Goal: Transaction & Acquisition: Purchase product/service

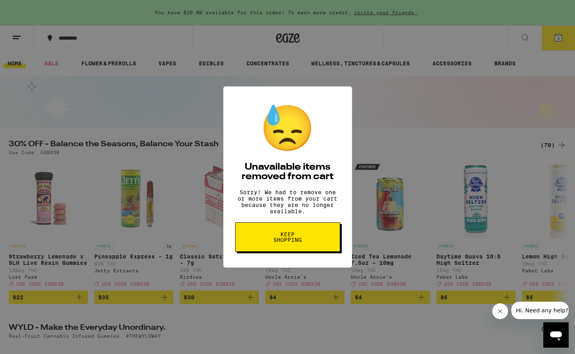
click at [301, 241] on span "Keep Shopping" at bounding box center [287, 236] width 41 height 11
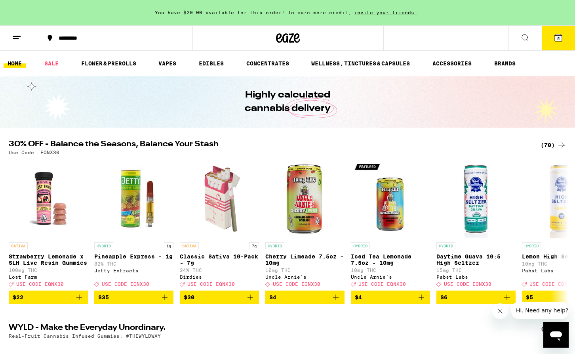
click at [560, 38] on icon at bounding box center [558, 37] width 7 height 7
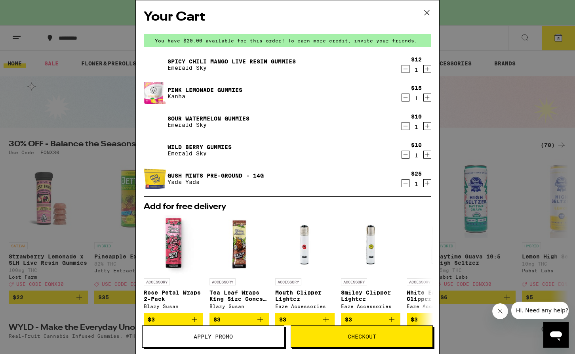
click at [407, 71] on icon "Decrement" at bounding box center [405, 69] width 7 height 10
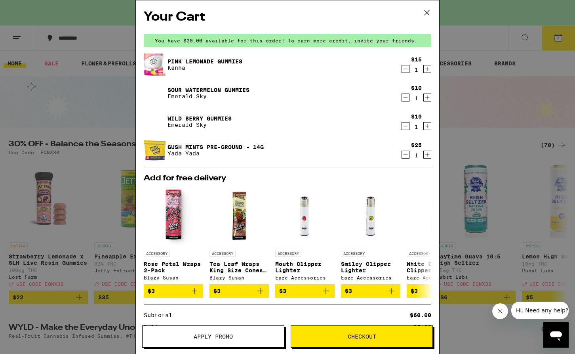
click at [154, 91] on img at bounding box center [155, 93] width 22 height 22
click at [196, 91] on link "Sour Watermelon Gummies" at bounding box center [208, 90] width 82 height 6
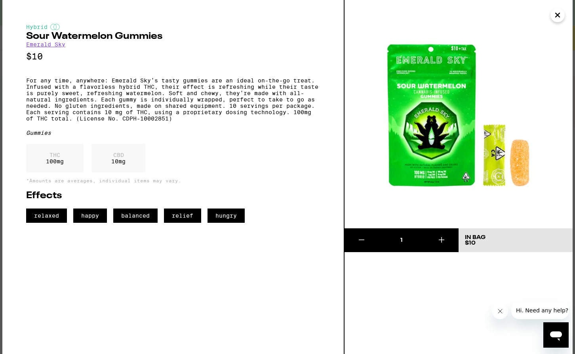
click at [557, 15] on icon "Close" at bounding box center [557, 15] width 4 height 4
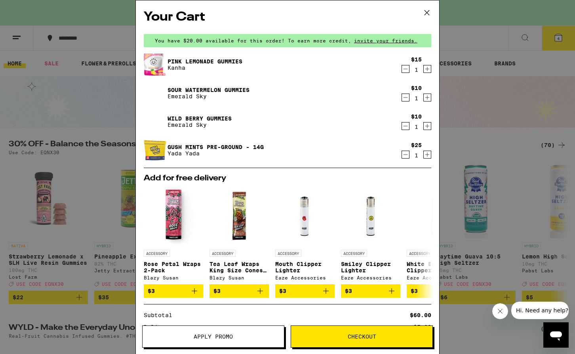
click at [408, 70] on icon "Decrement" at bounding box center [405, 69] width 7 height 10
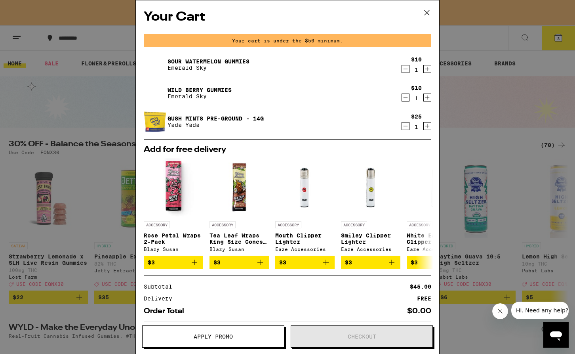
click at [407, 70] on icon "Decrement" at bounding box center [405, 69] width 7 height 10
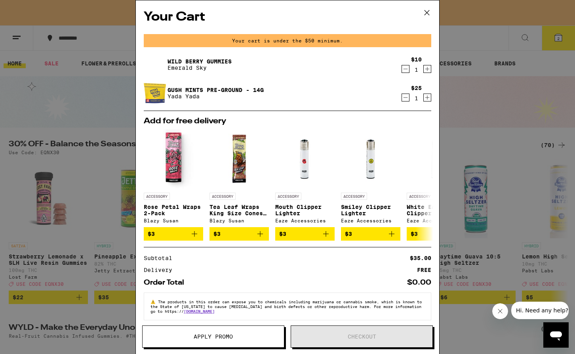
click at [407, 70] on icon "Decrement" at bounding box center [405, 69] width 7 height 10
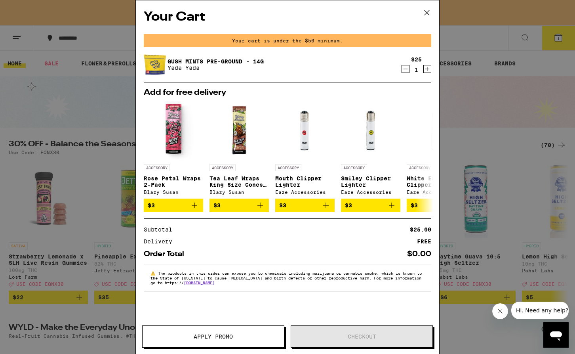
click at [407, 70] on icon "Decrement" at bounding box center [405, 69] width 7 height 10
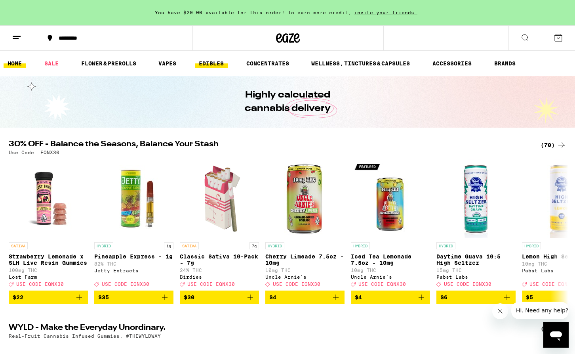
click at [201, 63] on link "EDIBLES" at bounding box center [211, 64] width 33 height 10
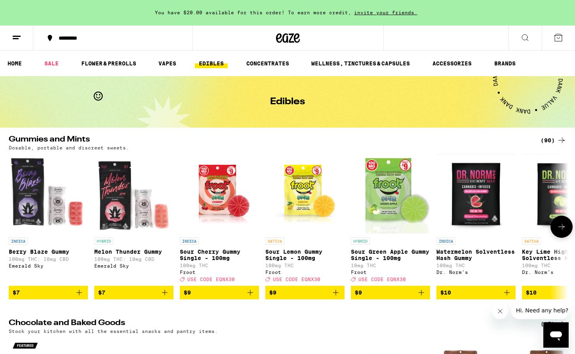
click at [247, 297] on icon "Add to bag" at bounding box center [250, 292] width 10 height 10
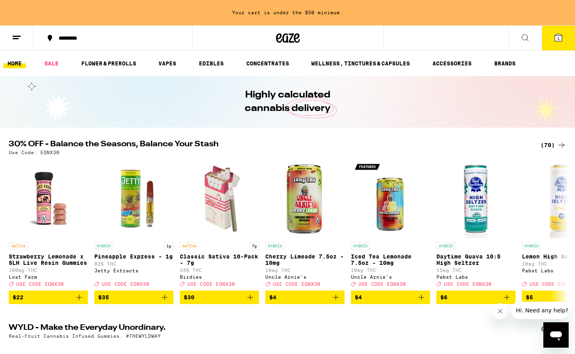
click at [523, 32] on button at bounding box center [524, 38] width 33 height 25
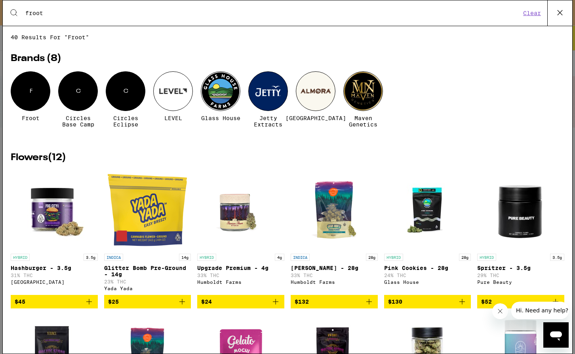
type input "froot"
click at [21, 103] on div "F" at bounding box center [31, 91] width 40 height 40
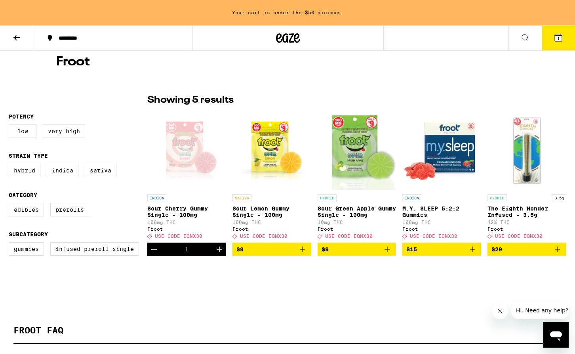
scroll to position [152, 0]
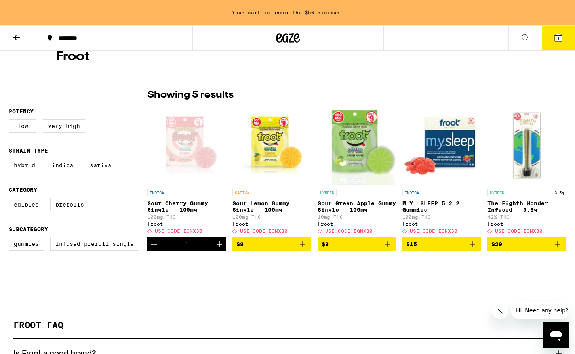
click at [299, 249] on icon "Add to bag" at bounding box center [303, 244] width 10 height 10
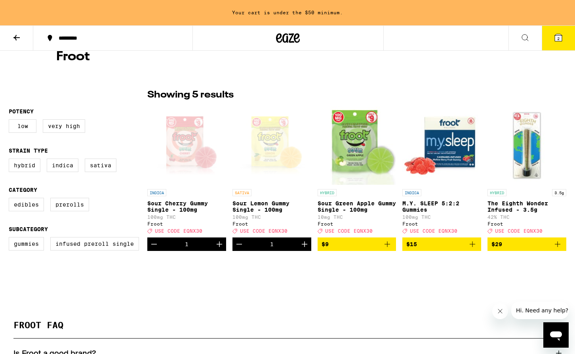
click at [16, 32] on button at bounding box center [16, 38] width 33 height 25
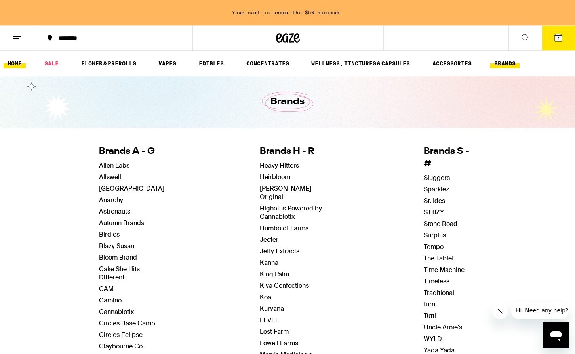
click at [11, 66] on link "HOME" at bounding box center [15, 64] width 22 height 10
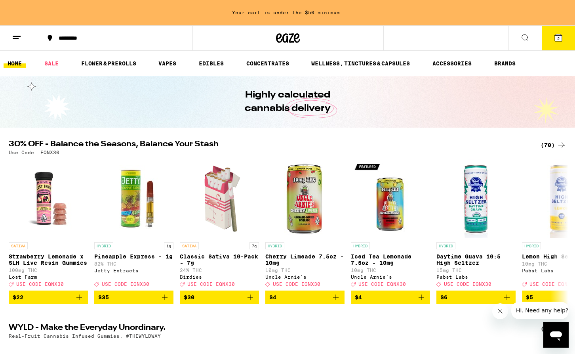
click at [556, 37] on icon at bounding box center [558, 37] width 7 height 7
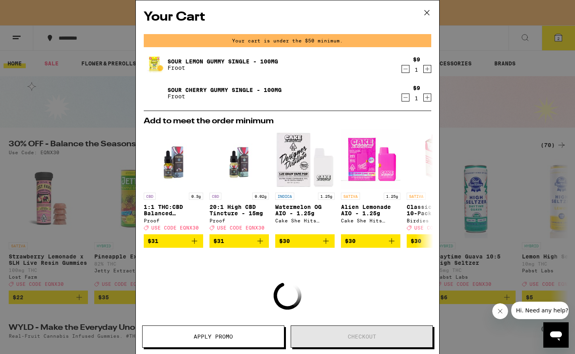
click at [429, 15] on icon at bounding box center [427, 13] width 12 height 12
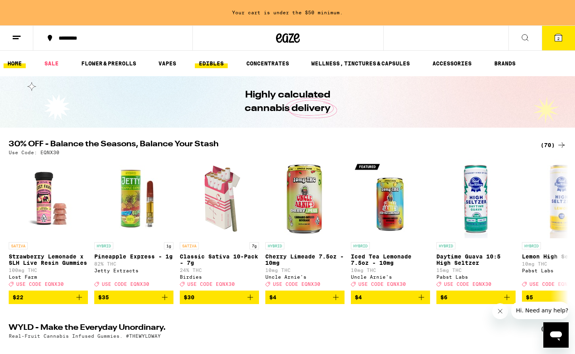
click at [213, 62] on link "EDIBLES" at bounding box center [211, 64] width 33 height 10
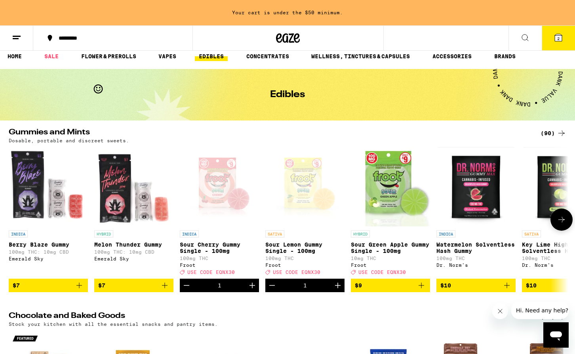
scroll to position [5, 0]
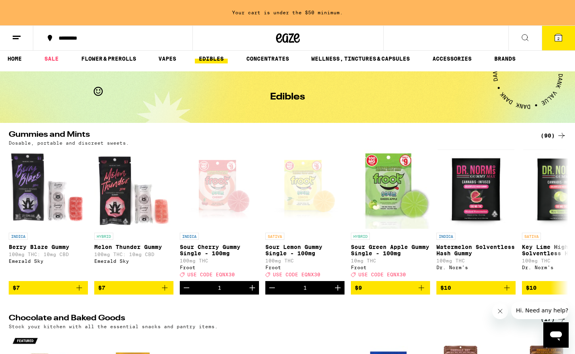
click at [555, 141] on div "Dosable, portable and discreet sweets." at bounding box center [287, 142] width 557 height 5
click at [557, 134] on icon at bounding box center [562, 136] width 10 height 10
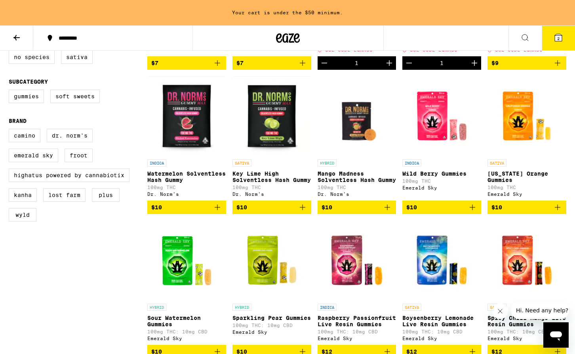
scroll to position [235, 0]
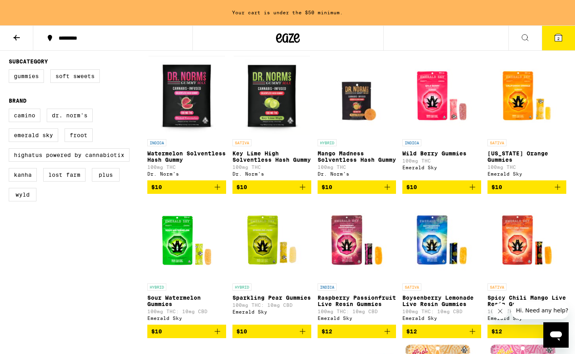
click at [437, 103] on img "Open page for Wild Berry Gummies from Emerald Sky" at bounding box center [441, 95] width 79 height 79
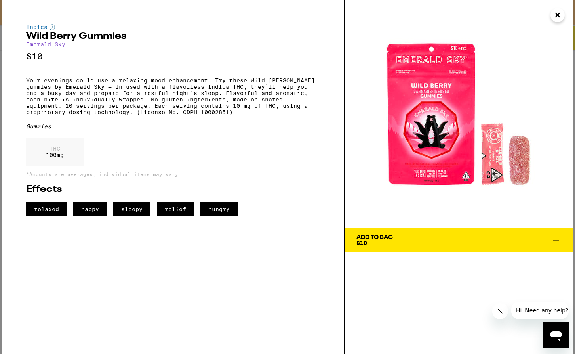
click at [558, 19] on icon "Close" at bounding box center [558, 15] width 10 height 12
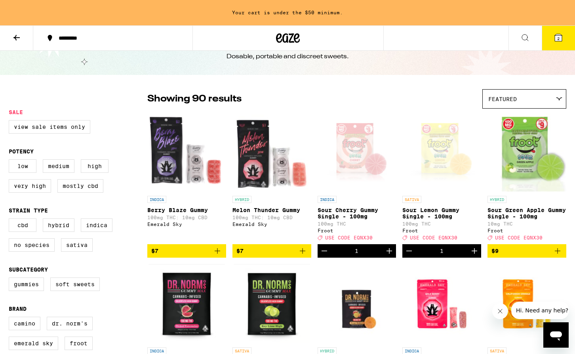
scroll to position [49, 0]
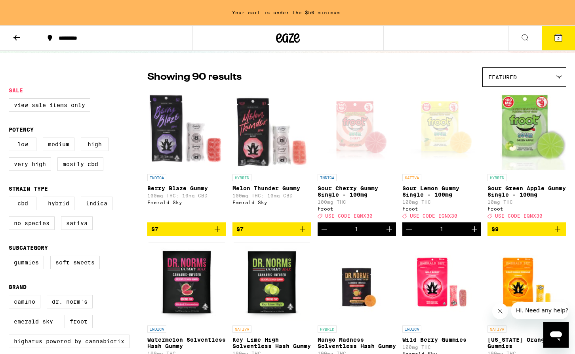
click at [410, 234] on icon "Decrement" at bounding box center [409, 229] width 10 height 10
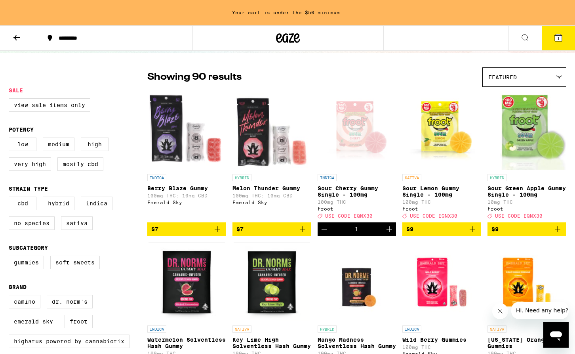
click at [326, 233] on icon "Decrement" at bounding box center [324, 229] width 10 height 10
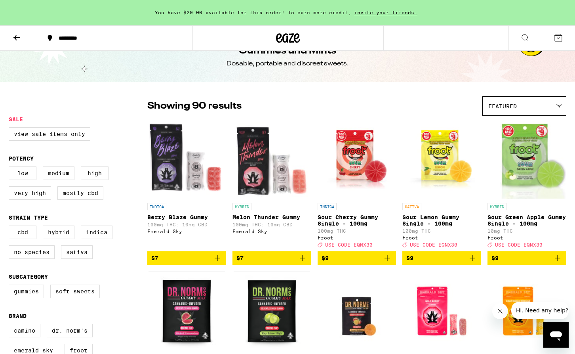
scroll to position [0, 0]
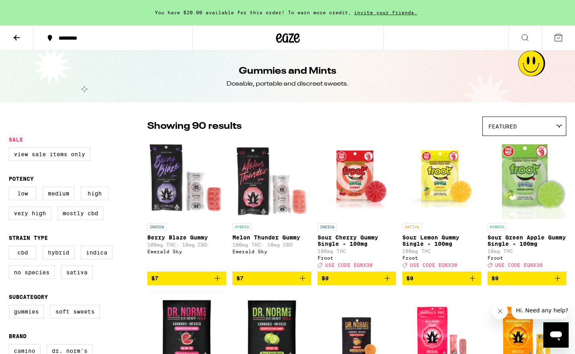
click at [389, 281] on icon "Add to bag" at bounding box center [387, 278] width 10 height 10
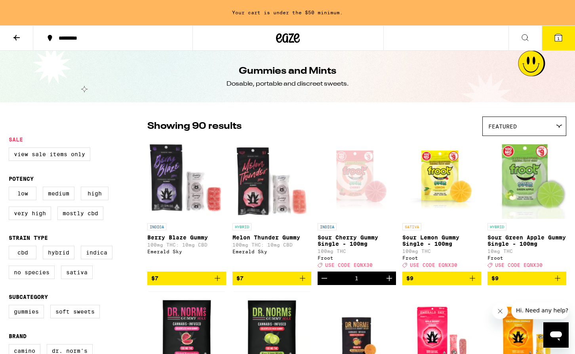
click at [471, 283] on icon "Add to bag" at bounding box center [473, 278] width 10 height 10
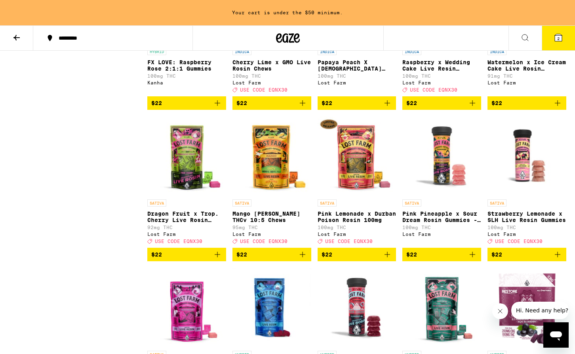
scroll to position [2348, 0]
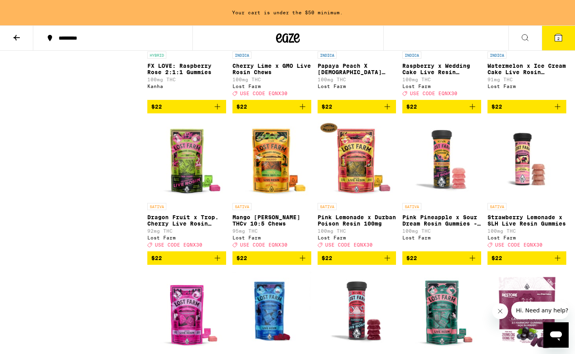
click at [441, 199] on img "Open page for Pink Pineapple x Sour Dream Rosin Gummies - 100mg from Lost Farm" at bounding box center [441, 159] width 79 height 79
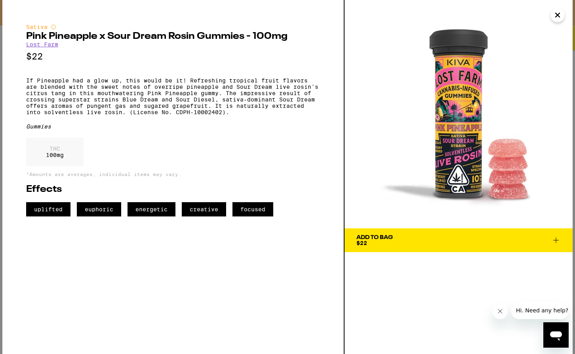
click at [558, 15] on icon "Close" at bounding box center [557, 15] width 4 height 4
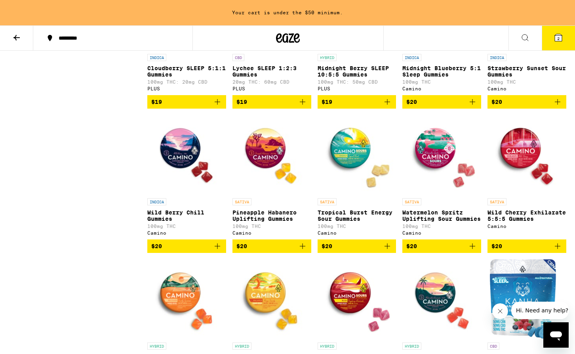
scroll to position [1484, 0]
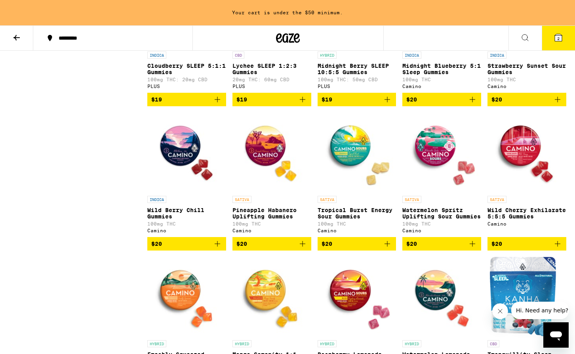
click at [174, 192] on img "Open page for Wild Berry Chill Gummies from Camino" at bounding box center [186, 151] width 79 height 79
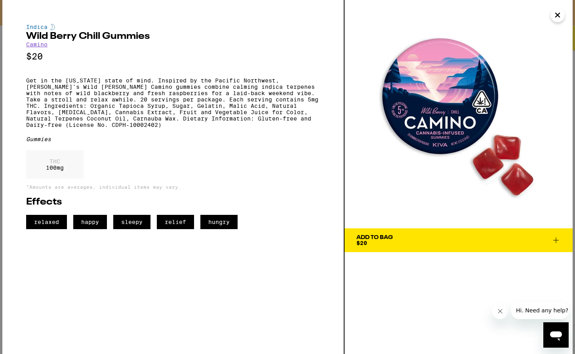
click at [561, 19] on icon "Close" at bounding box center [558, 15] width 10 height 12
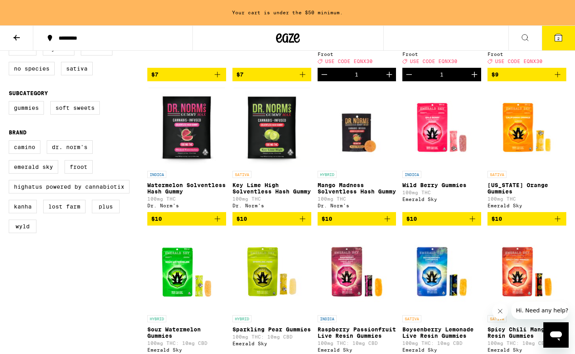
scroll to position [195, 0]
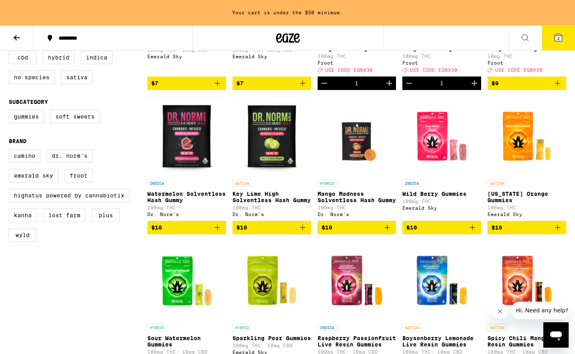
click at [359, 156] on img "Open page for Mango Madness Solventless Hash Gummy from Dr. Norm's" at bounding box center [356, 135] width 79 height 79
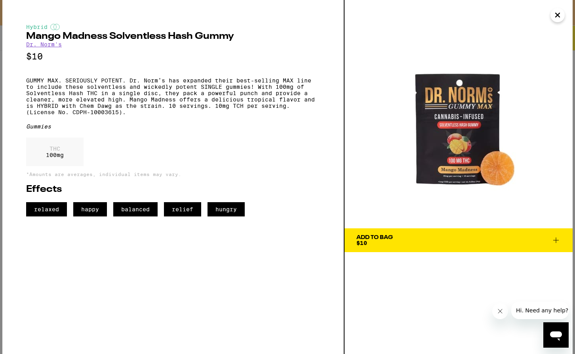
click at [561, 14] on icon "Close" at bounding box center [558, 15] width 10 height 12
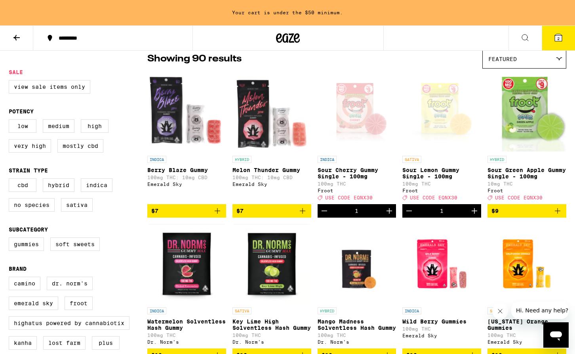
scroll to position [68, 0]
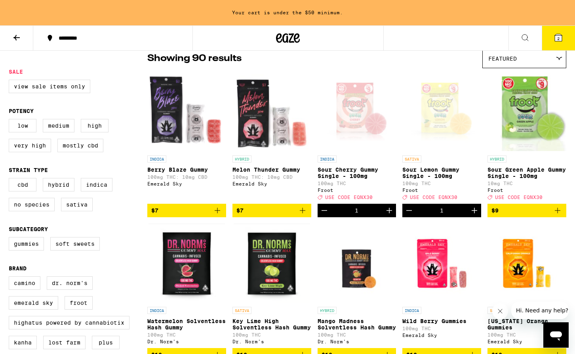
click at [389, 214] on icon "Increment" at bounding box center [389, 210] width 10 height 10
click at [477, 215] on icon "Increment" at bounding box center [475, 210] width 10 height 10
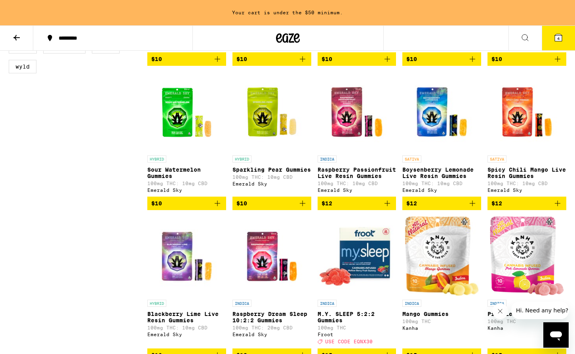
scroll to position [380, 0]
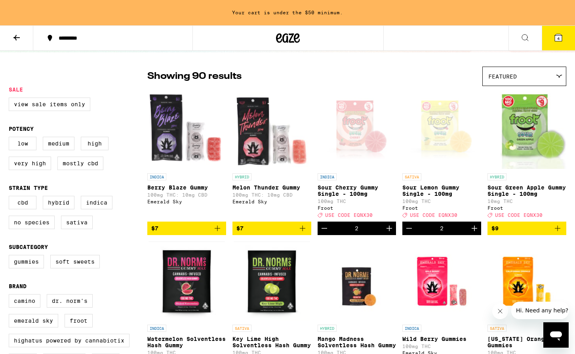
scroll to position [56, 0]
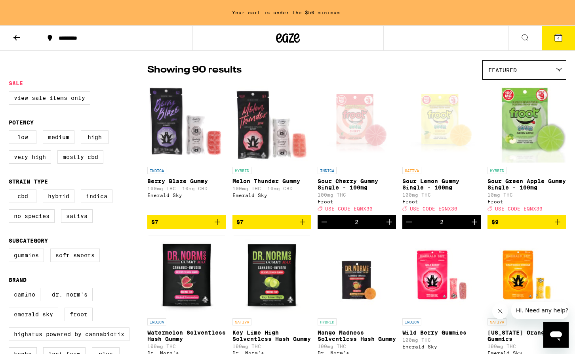
click at [260, 139] on img "Open page for Melon Thunder Gummy from Emerald Sky" at bounding box center [271, 123] width 79 height 79
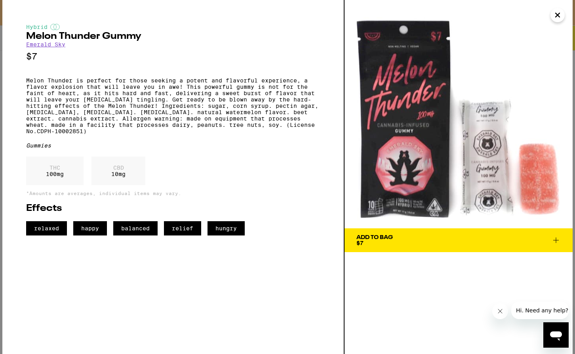
click at [558, 19] on icon "Close" at bounding box center [558, 15] width 10 height 12
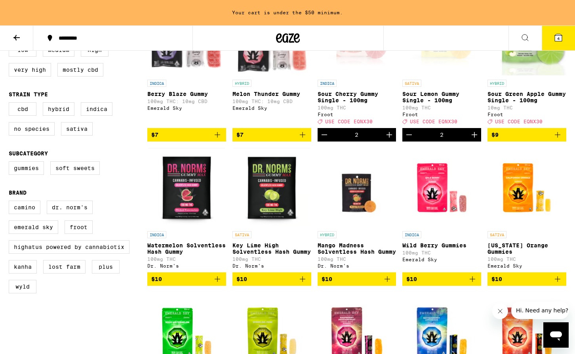
scroll to position [144, 0]
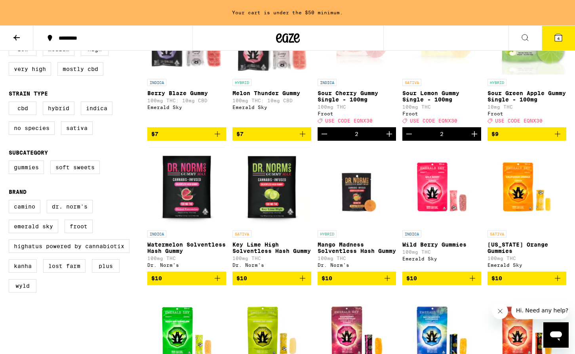
click at [300, 283] on icon "Add to bag" at bounding box center [303, 278] width 10 height 10
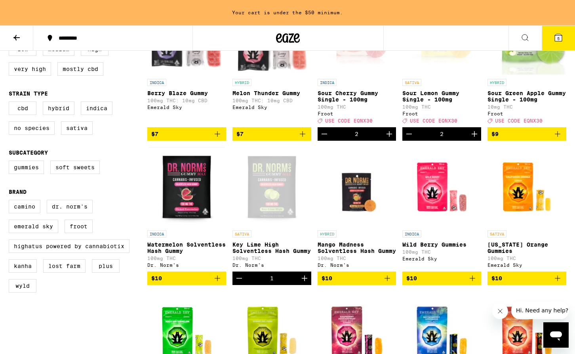
click at [21, 36] on button at bounding box center [16, 38] width 33 height 25
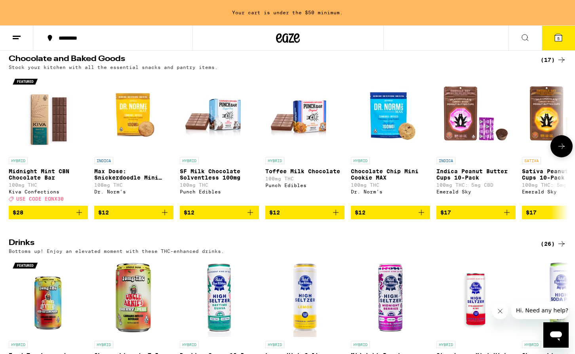
scroll to position [258, 0]
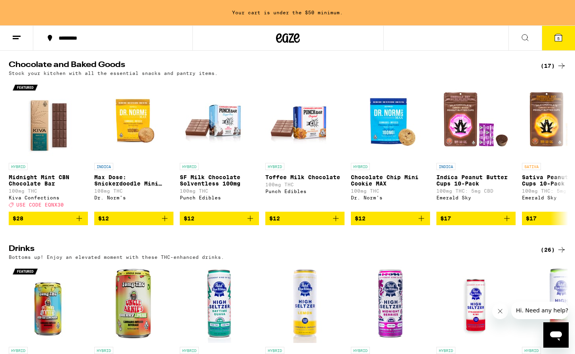
click at [563, 70] on icon at bounding box center [562, 66] width 10 height 10
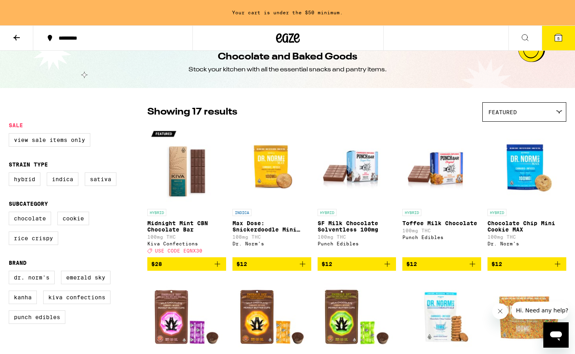
scroll to position [15, 0]
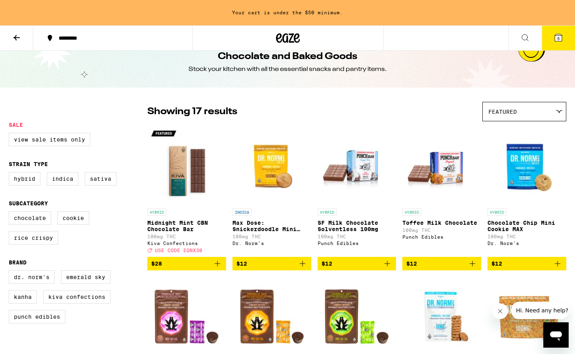
click at [184, 188] on img "Open page for Midnight Mint CBN Chocolate Bar from Kiva Confections" at bounding box center [186, 164] width 79 height 79
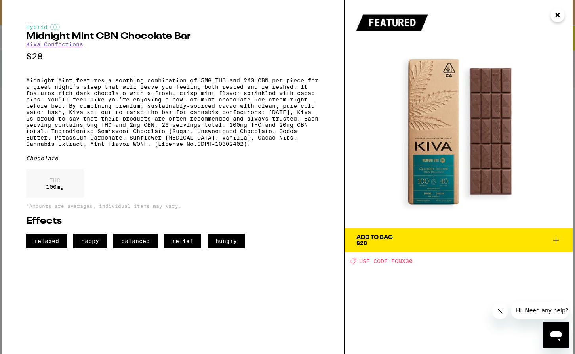
click at [557, 19] on icon "Close" at bounding box center [558, 15] width 10 height 12
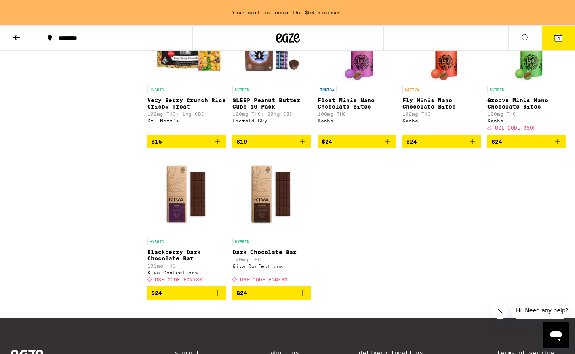
scroll to position [440, 0]
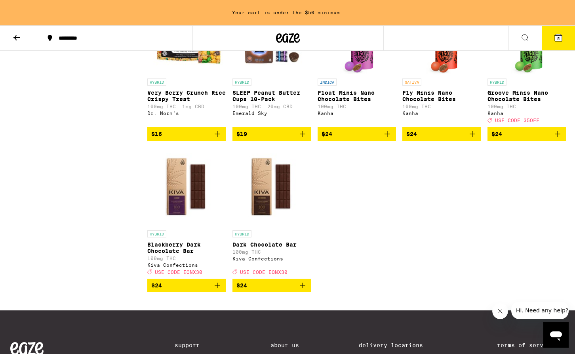
click at [15, 38] on icon at bounding box center [16, 38] width 6 height 6
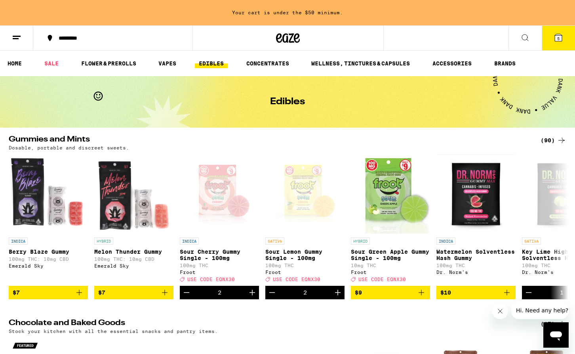
click at [216, 59] on link "EDIBLES" at bounding box center [211, 64] width 33 height 10
click at [343, 59] on link "WELLNESS, TINCTURES & CAPSULES" at bounding box center [360, 64] width 106 height 10
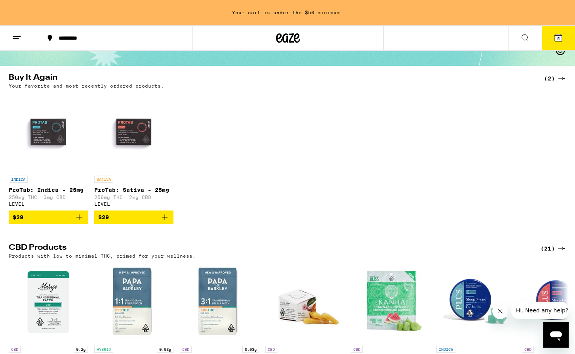
scroll to position [63, 0]
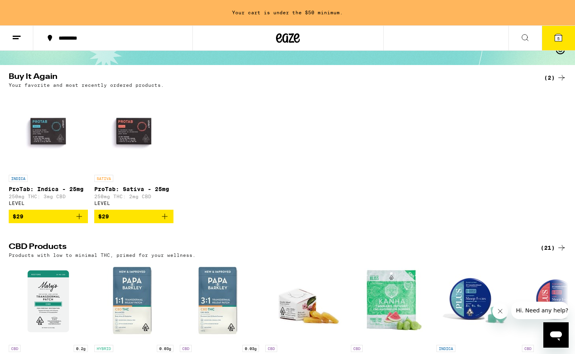
click at [144, 192] on p "ProTab: Sativa - 25mg" at bounding box center [133, 189] width 79 height 6
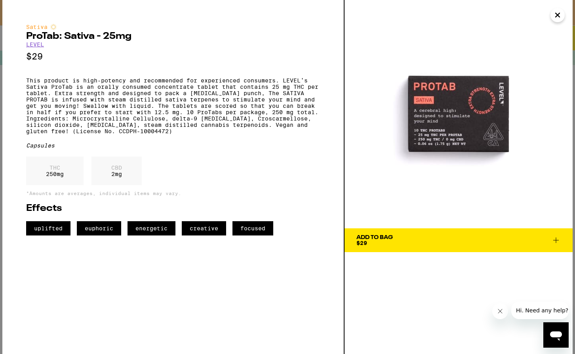
click at [562, 16] on icon "Close" at bounding box center [558, 15] width 10 height 12
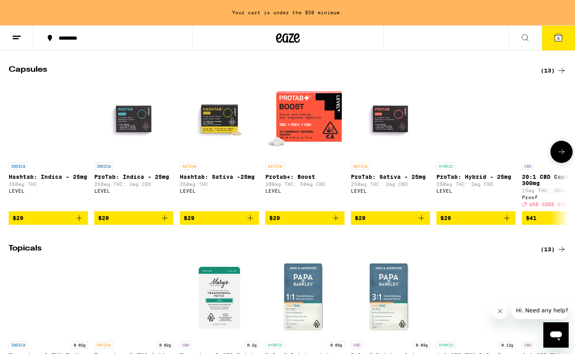
scroll to position [593, 0]
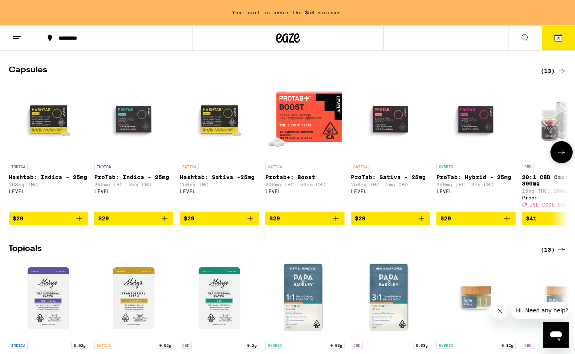
click at [560, 157] on icon at bounding box center [562, 152] width 10 height 10
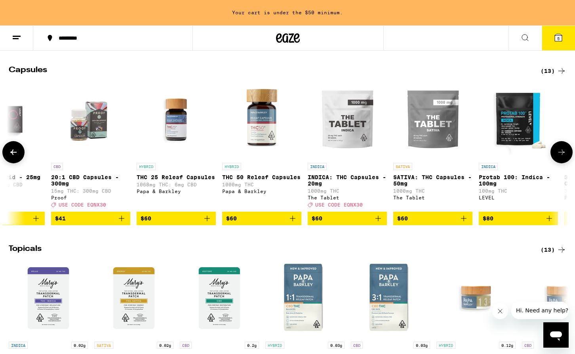
scroll to position [0, 471]
click at [559, 155] on icon at bounding box center [561, 152] width 6 height 6
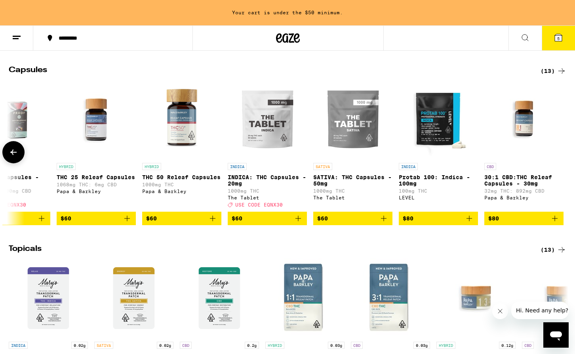
scroll to position [0, 554]
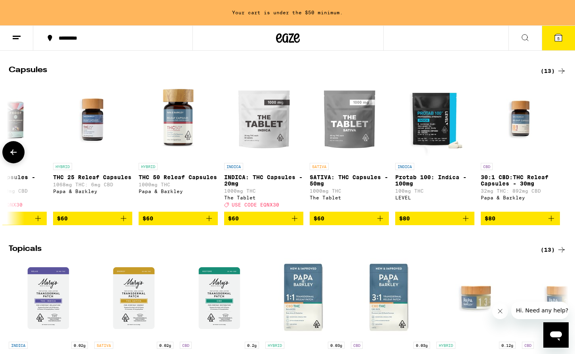
click at [188, 146] on img "Open page for THC 50 Releaf Capsules from Papa & Barkley" at bounding box center [178, 119] width 79 height 79
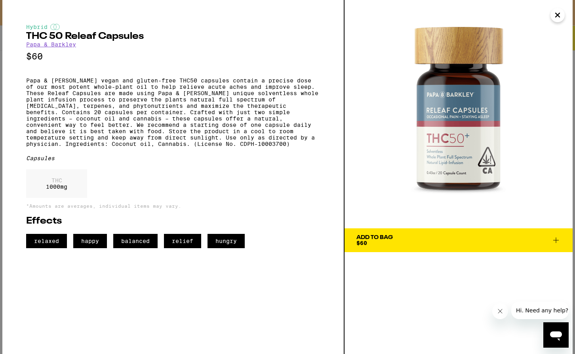
click at [560, 11] on icon "Close" at bounding box center [558, 15] width 10 height 12
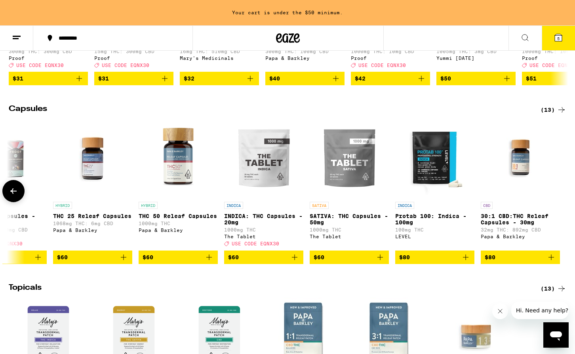
scroll to position [563, 0]
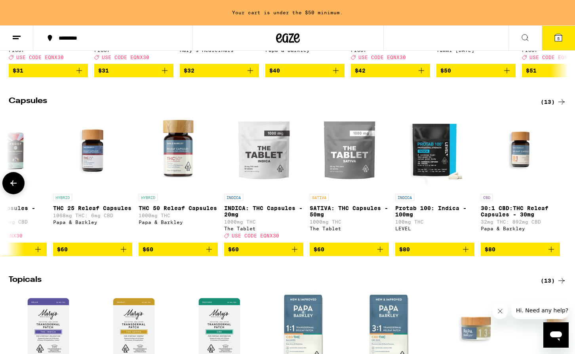
click at [16, 191] on button at bounding box center [13, 183] width 22 height 22
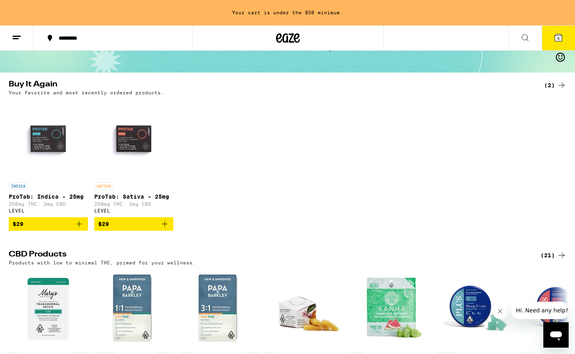
scroll to position [0, 0]
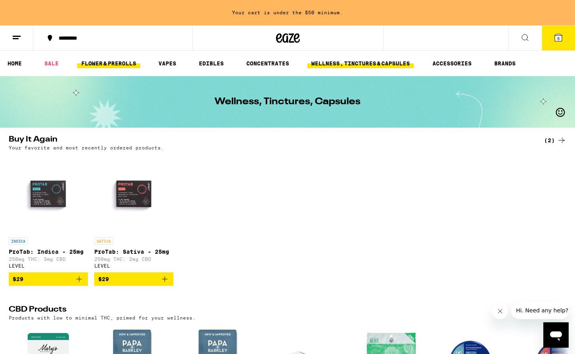
click at [125, 63] on link "FLOWER & PREROLLS" at bounding box center [108, 64] width 63 height 10
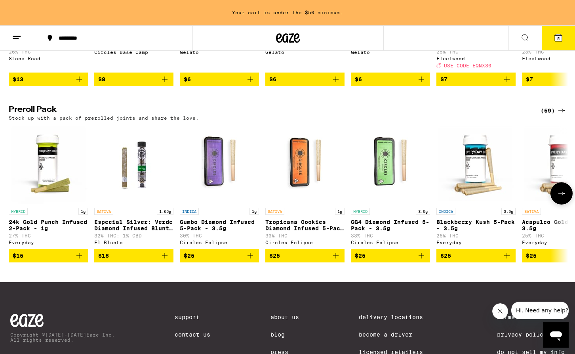
scroll to position [557, 0]
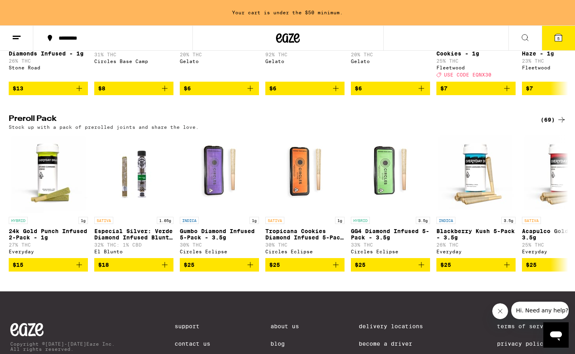
click at [556, 124] on div "(69)" at bounding box center [553, 120] width 26 height 10
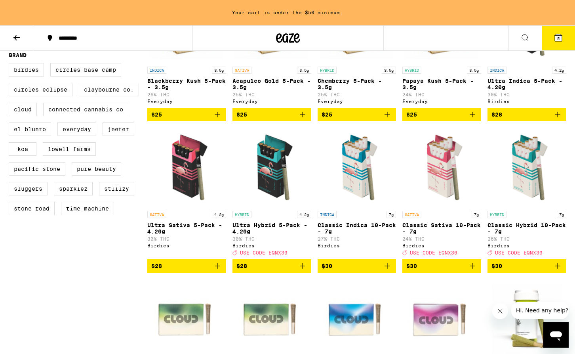
scroll to position [301, 0]
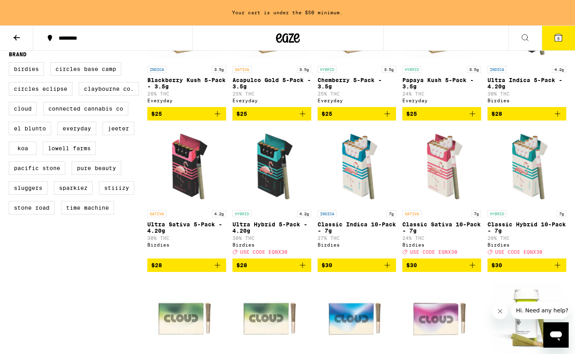
click at [253, 234] on p "Ultra Hybrid 5-Pack - 4.20g" at bounding box center [271, 227] width 79 height 13
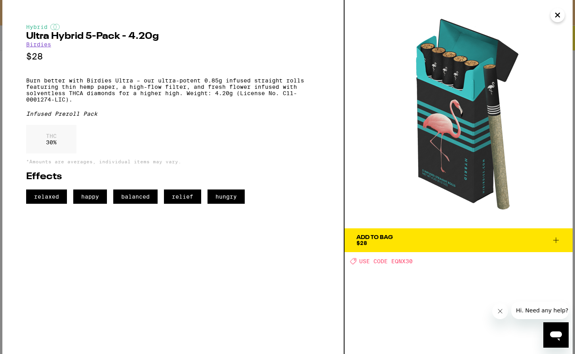
click at [387, 243] on div "Add To Bag $28" at bounding box center [374, 239] width 36 height 11
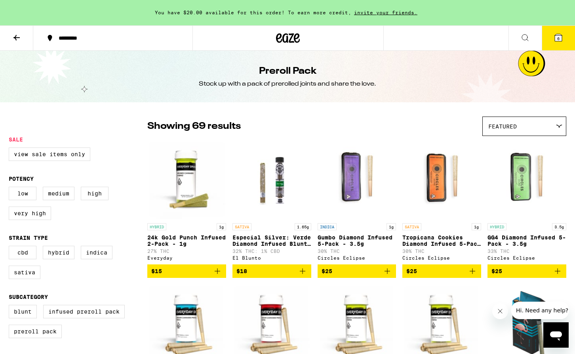
click at [21, 44] on button at bounding box center [16, 38] width 33 height 25
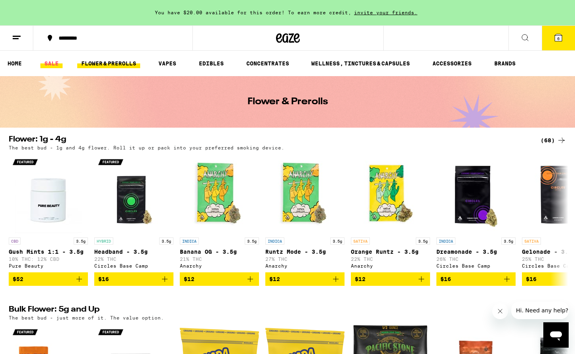
click at [47, 66] on link "SALE" at bounding box center [51, 64] width 22 height 10
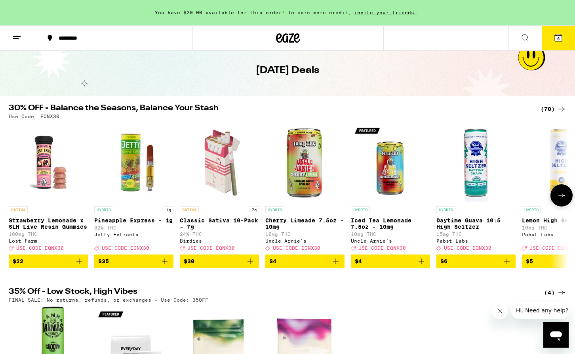
scroll to position [27, 0]
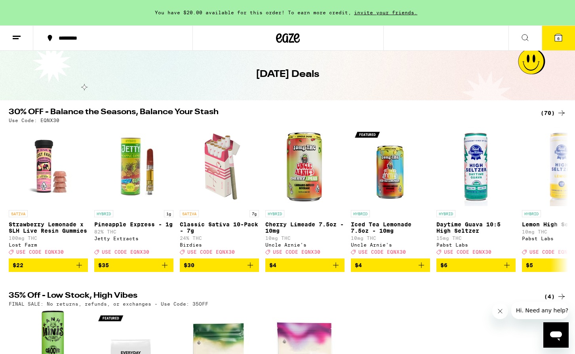
click at [560, 114] on icon at bounding box center [562, 113] width 10 height 10
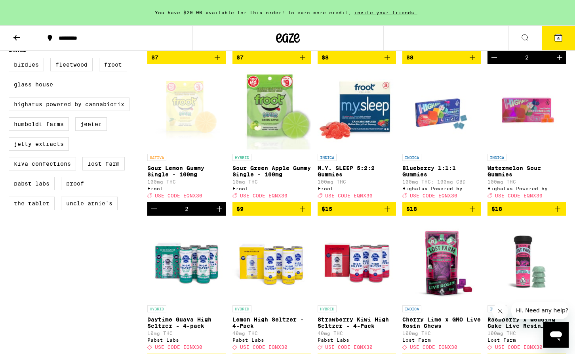
scroll to position [523, 0]
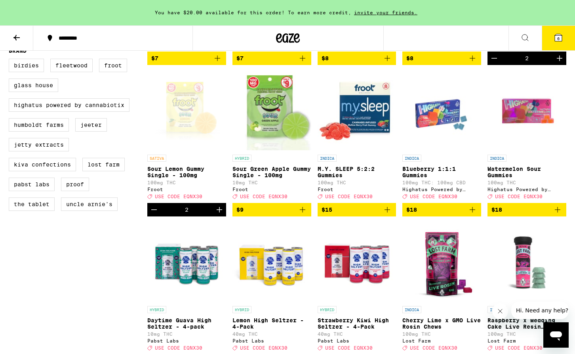
click at [447, 141] on img "Open page for Blueberry 1:1:1 Gummies from Highatus Powered by Cannabiotix" at bounding box center [441, 110] width 79 height 79
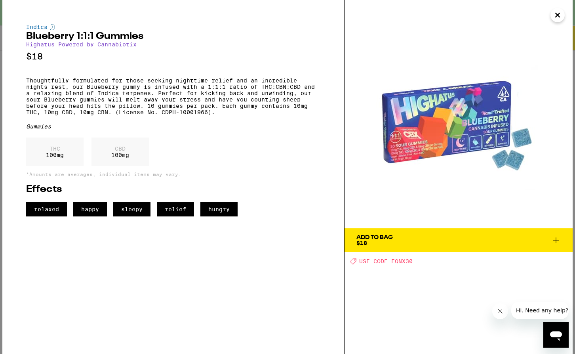
click at [560, 19] on icon "Close" at bounding box center [558, 15] width 10 height 12
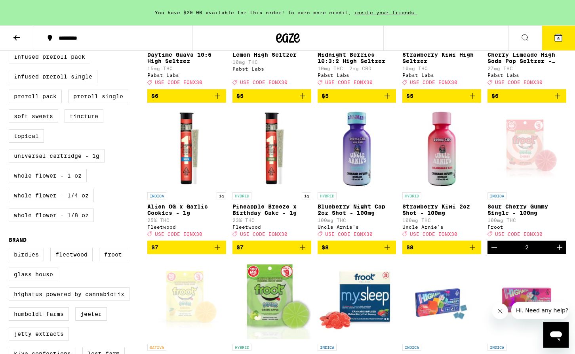
scroll to position [331, 0]
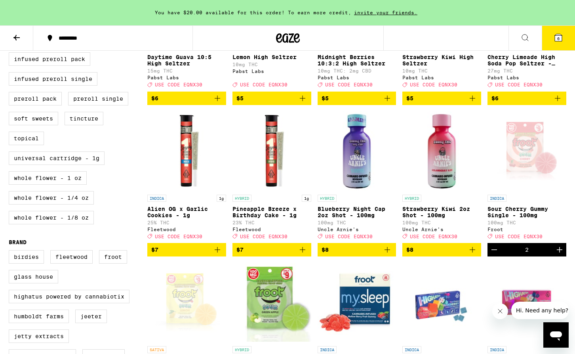
click at [361, 185] on img "Open page for Blueberry Night Cap 2oz Shot - 100mg from Uncle Arnie's" at bounding box center [356, 150] width 79 height 79
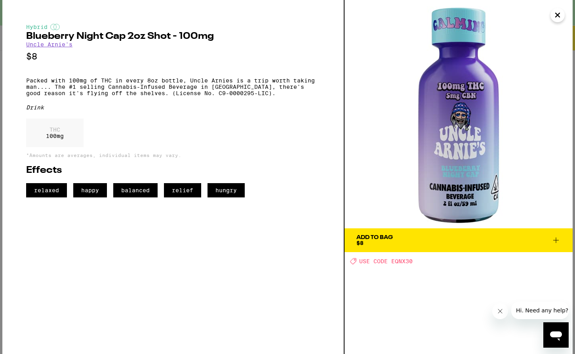
click at [557, 17] on icon "Close" at bounding box center [558, 15] width 10 height 12
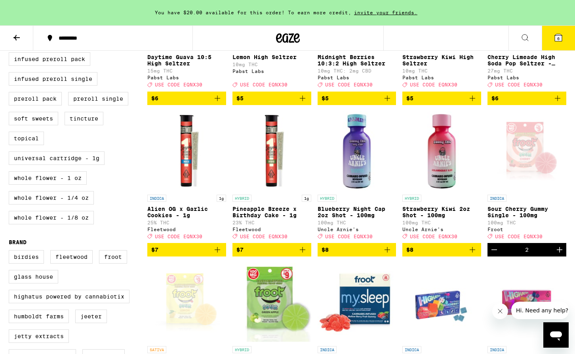
click at [475, 254] on icon "Add to bag" at bounding box center [473, 250] width 10 height 10
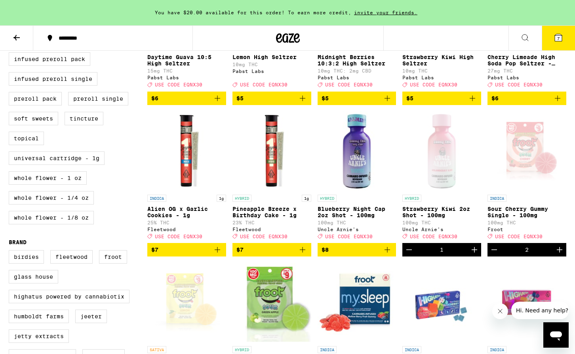
click at [475, 254] on icon "Increment" at bounding box center [475, 250] width 10 height 10
click at [391, 254] on icon "Add to bag" at bounding box center [387, 250] width 10 height 10
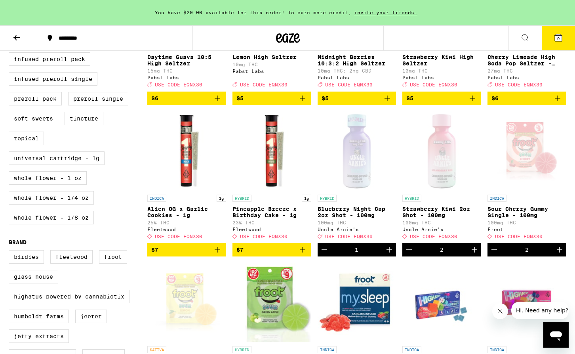
click at [391, 254] on icon "Increment" at bounding box center [389, 250] width 10 height 10
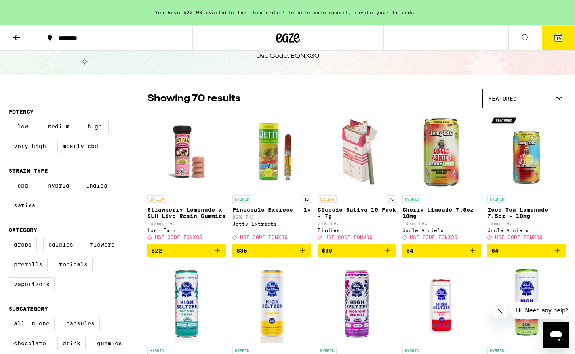
scroll to position [2, 0]
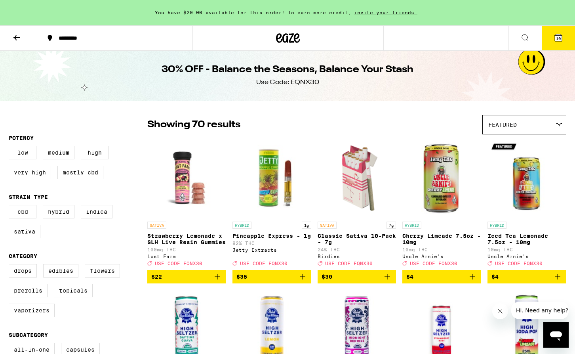
click at [12, 36] on icon at bounding box center [17, 38] width 10 height 10
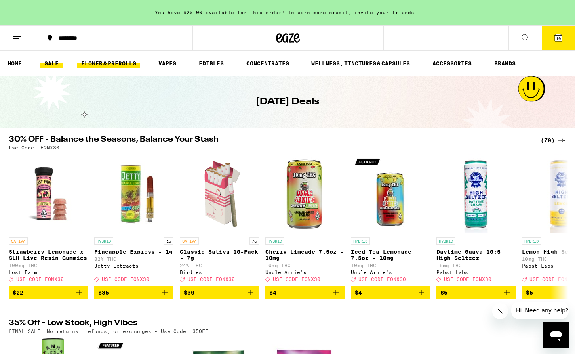
click at [95, 63] on link "FLOWER & PREROLLS" at bounding box center [108, 64] width 63 height 10
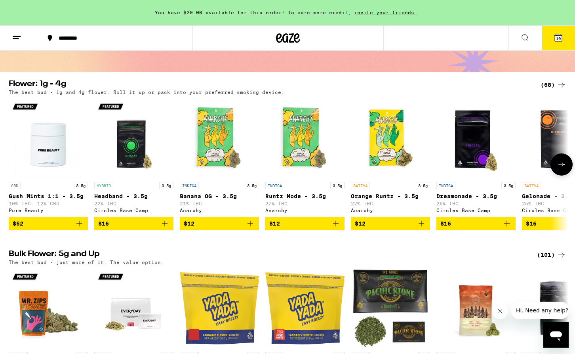
scroll to position [0, 0]
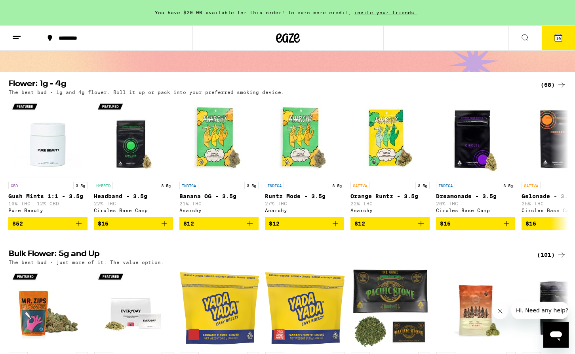
click at [553, 259] on div "(101)" at bounding box center [551, 255] width 29 height 10
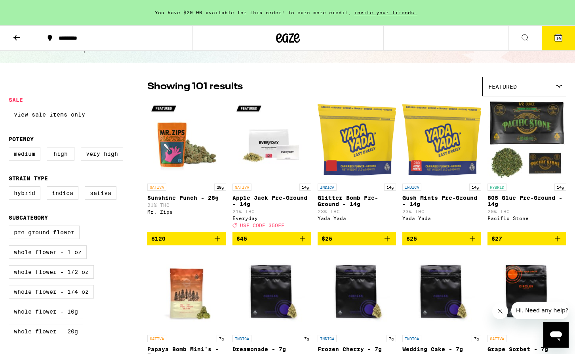
scroll to position [40, 0]
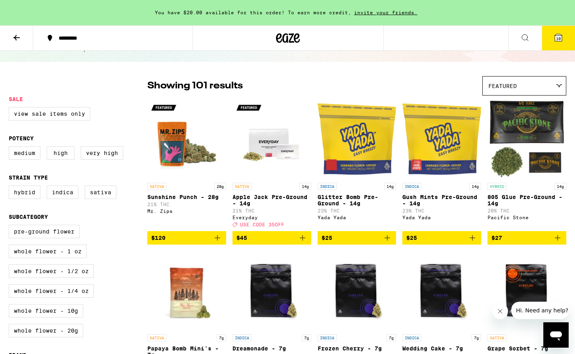
click at [388, 242] on icon "Add to bag" at bounding box center [387, 238] width 10 height 10
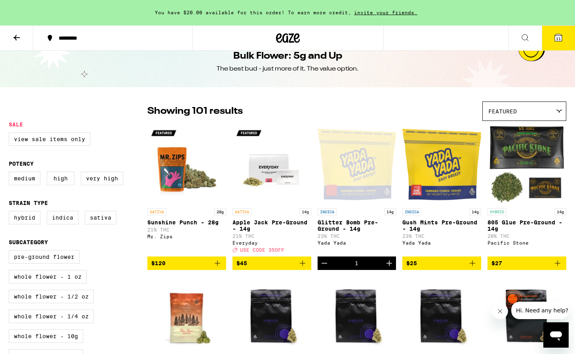
scroll to position [25, 0]
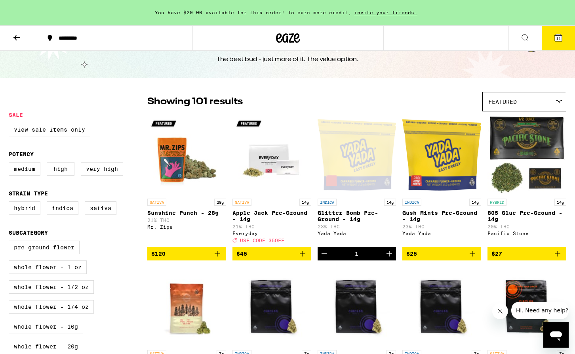
click at [302, 258] on icon "Add to bag" at bounding box center [303, 254] width 10 height 10
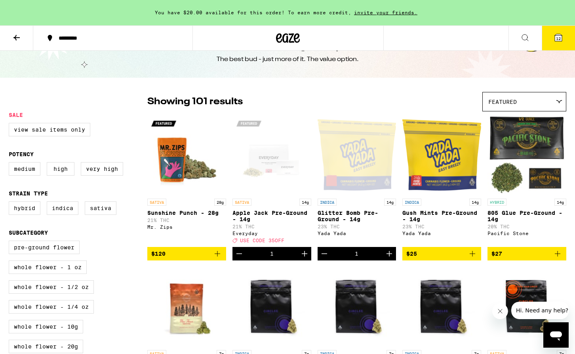
click at [327, 258] on icon "Decrement" at bounding box center [324, 254] width 10 height 10
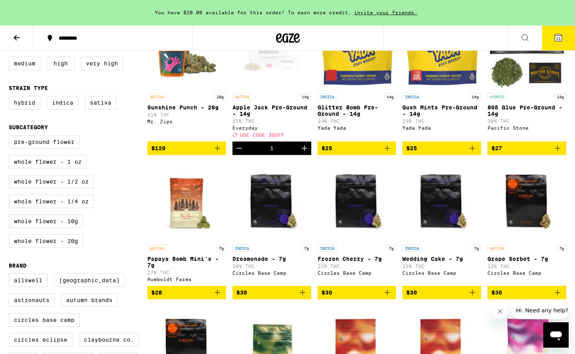
scroll to position [0, 0]
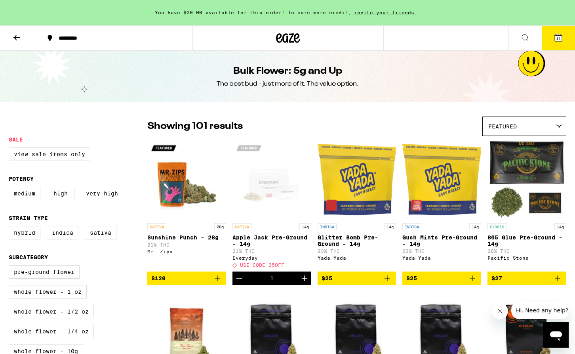
click at [563, 36] on button "11" at bounding box center [558, 38] width 33 height 25
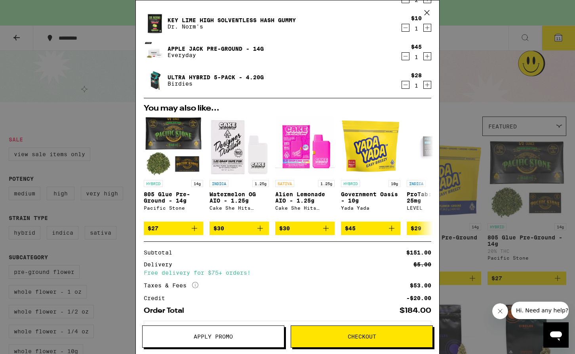
scroll to position [193, 0]
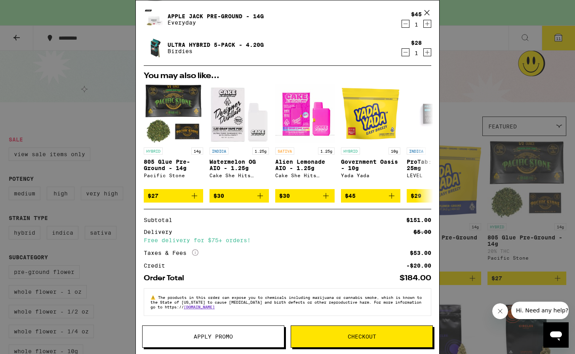
click at [226, 337] on span "Apply Promo" at bounding box center [213, 336] width 39 height 6
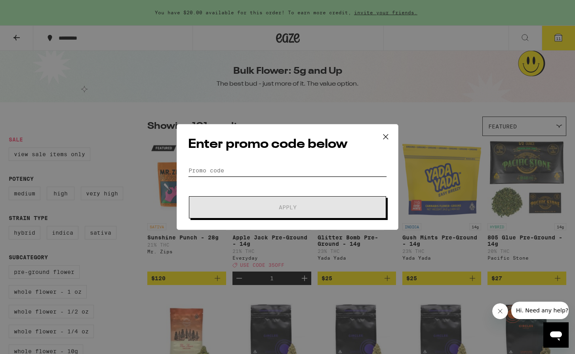
click at [301, 171] on input "Promo Code" at bounding box center [287, 170] width 199 height 12
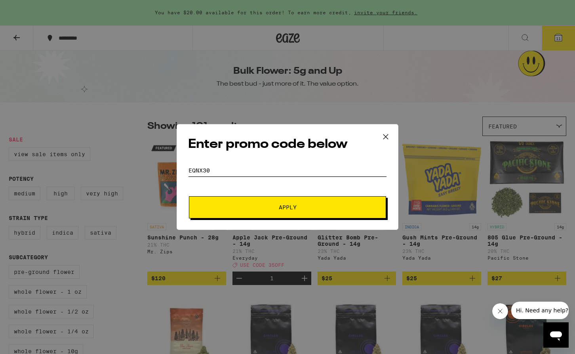
type input "eqnx30"
click at [283, 209] on span "Apply" at bounding box center [288, 207] width 18 height 6
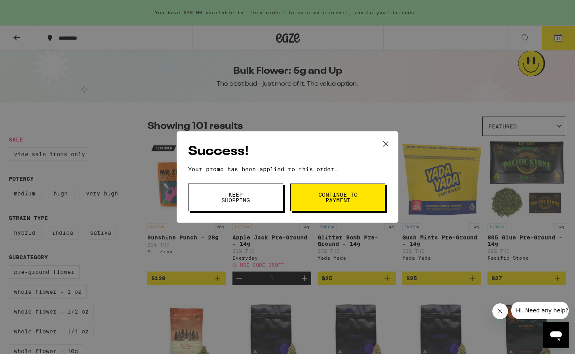
click at [245, 201] on span "Keep Shopping" at bounding box center [235, 197] width 40 height 11
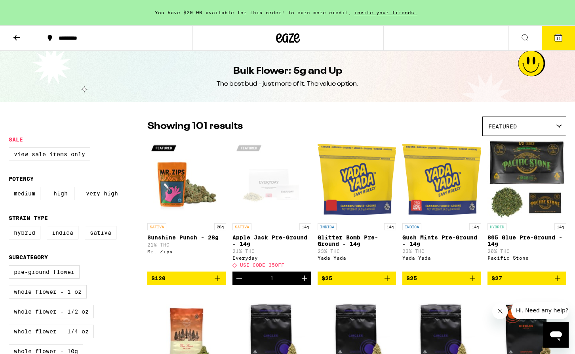
click at [566, 34] on button "11" at bounding box center [558, 38] width 33 height 25
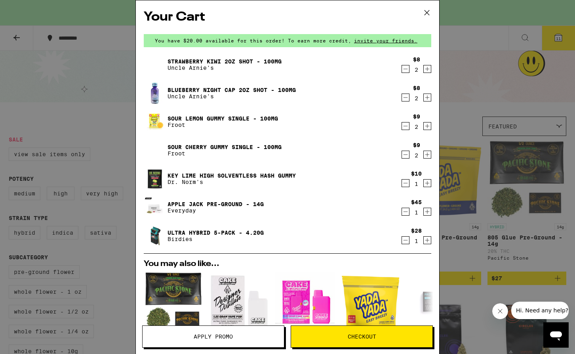
scroll to position [205, 0]
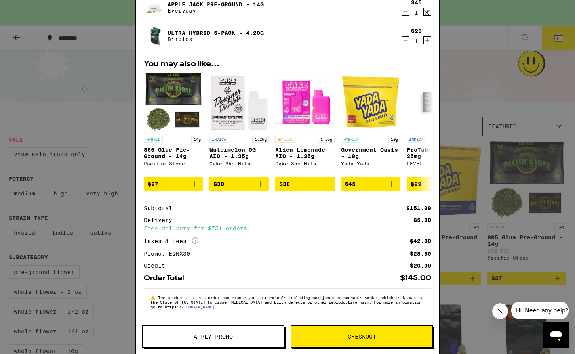
click at [362, 339] on span "Checkout" at bounding box center [362, 336] width 29 height 6
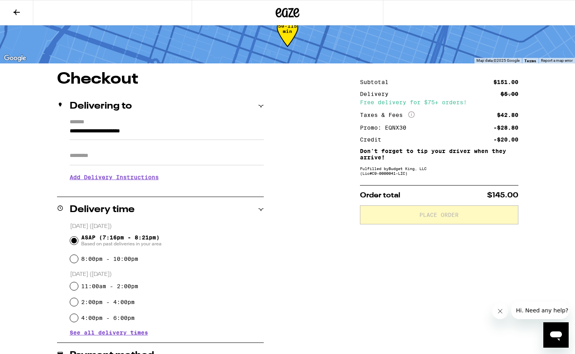
scroll to position [34, 0]
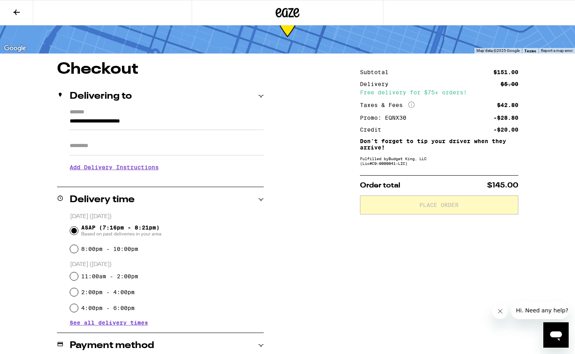
click at [157, 144] on input "Apt/Suite" at bounding box center [167, 145] width 194 height 19
type input "*"
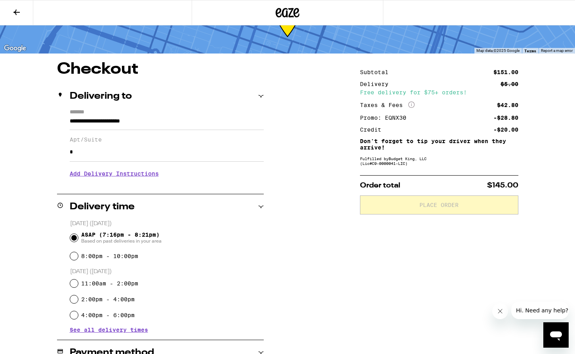
click at [321, 264] on div "**********" at bounding box center [287, 359] width 570 height 596
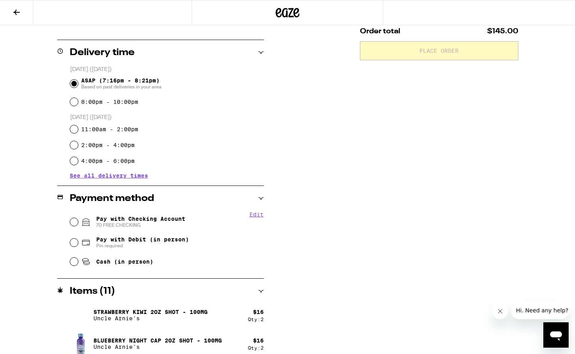
scroll to position [191, 0]
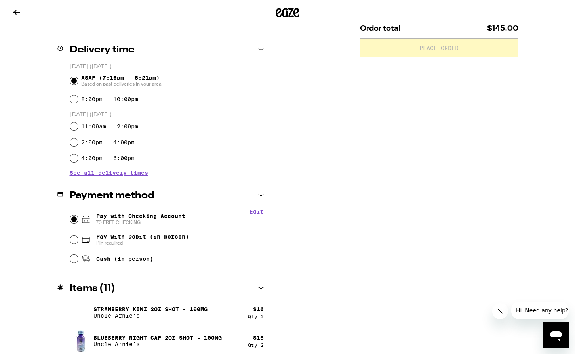
click at [73, 217] on input "Pay with Checking Account 70 FREE CHECKING" at bounding box center [74, 219] width 8 height 8
radio input "true"
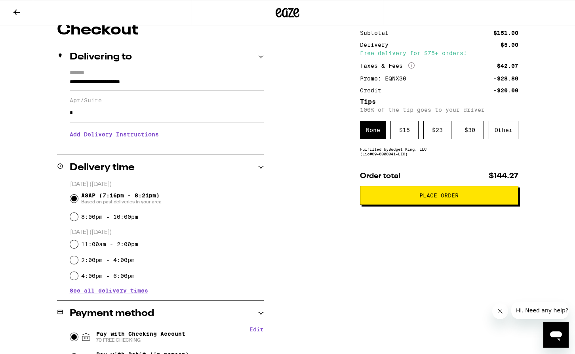
scroll to position [76, 0]
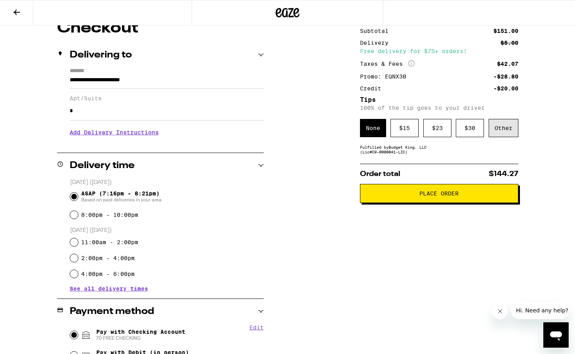
click at [506, 135] on div "Other" at bounding box center [504, 128] width 30 height 18
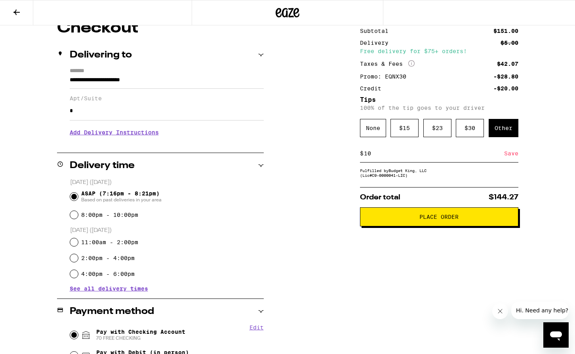
type input "10"
click at [510, 160] on div "Save" at bounding box center [511, 152] width 14 height 17
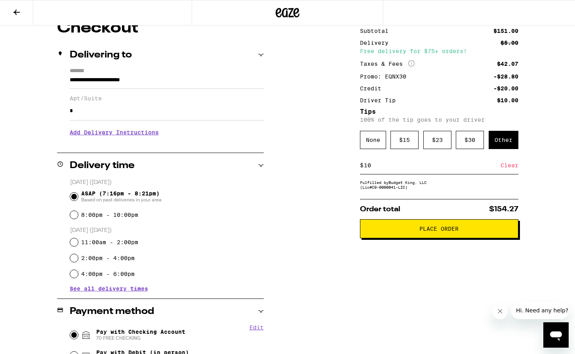
click at [318, 231] on div "**********" at bounding box center [287, 331] width 570 height 622
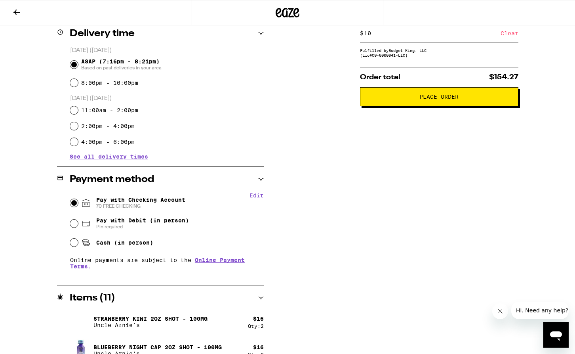
scroll to position [0, 0]
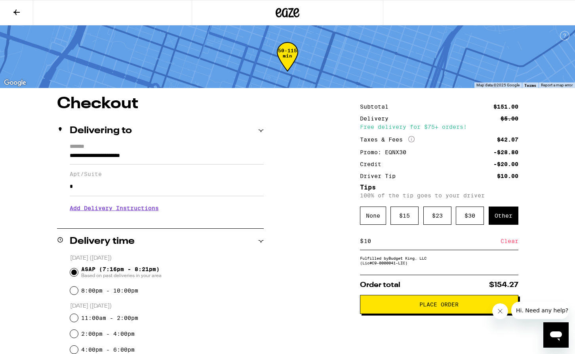
click at [15, 0] on button at bounding box center [16, 12] width 33 height 25
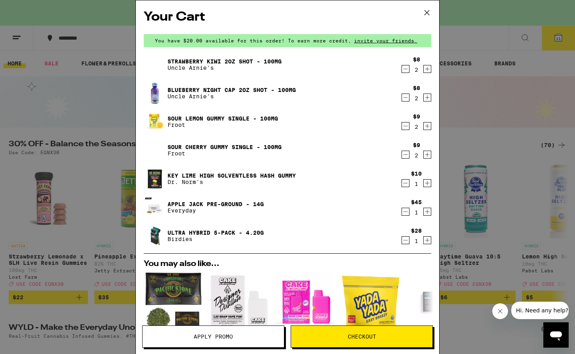
click at [424, 10] on icon at bounding box center [426, 12] width 5 height 5
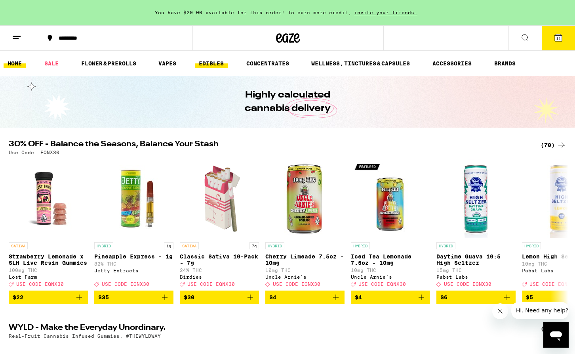
click at [213, 66] on link "EDIBLES" at bounding box center [211, 64] width 33 height 10
click at [216, 62] on link "EDIBLES" at bounding box center [211, 64] width 33 height 10
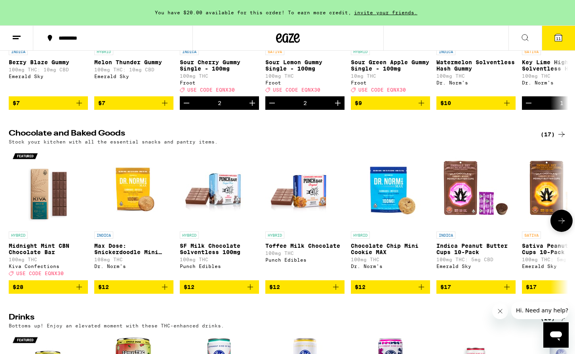
scroll to position [191, 0]
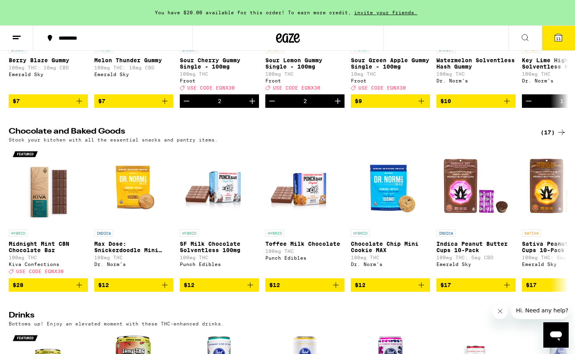
click at [549, 137] on div "(17)" at bounding box center [553, 132] width 26 height 10
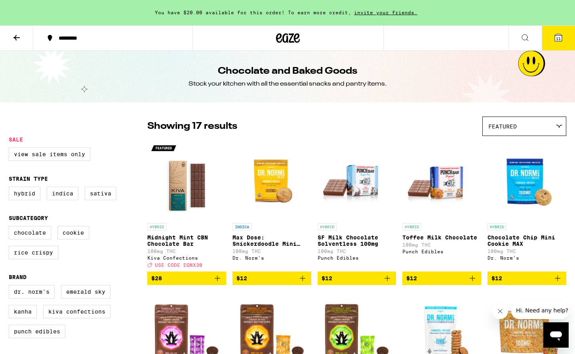
click at [20, 41] on icon at bounding box center [17, 38] width 10 height 10
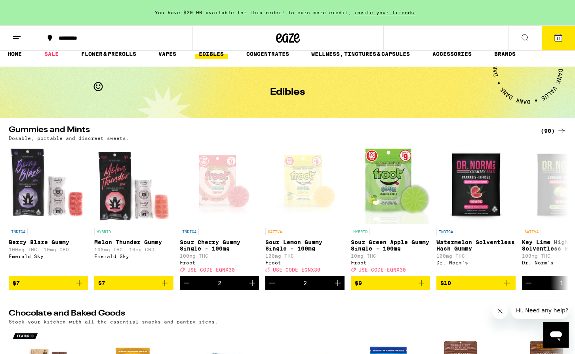
scroll to position [11, 0]
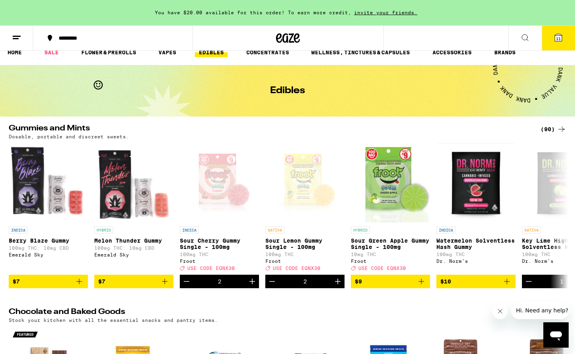
click at [550, 126] on div "(90)" at bounding box center [553, 129] width 26 height 10
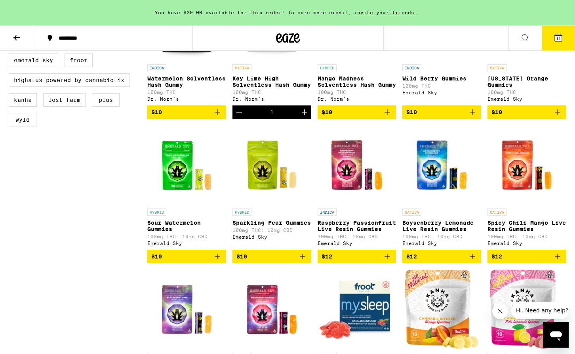
scroll to position [313, 0]
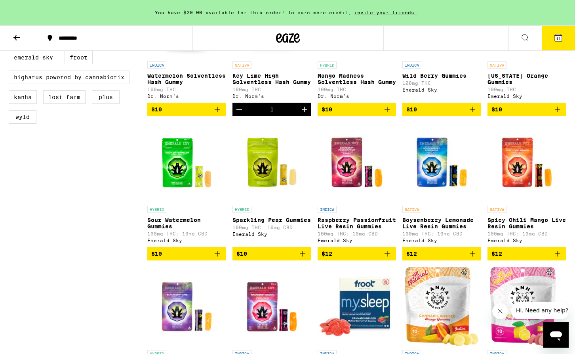
click at [216, 258] on icon "Add to bag" at bounding box center [218, 254] width 10 height 10
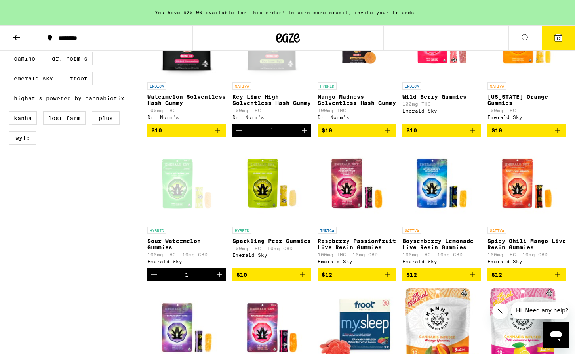
scroll to position [294, 0]
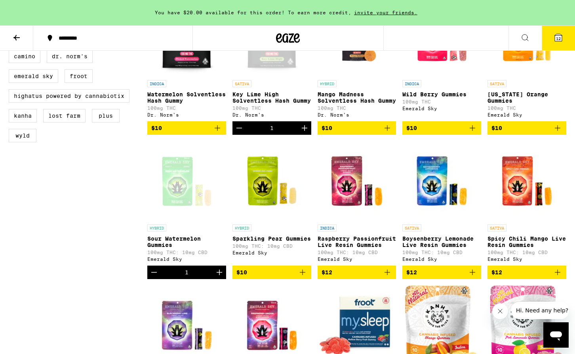
click at [218, 277] on icon "Increment" at bounding box center [220, 272] width 10 height 10
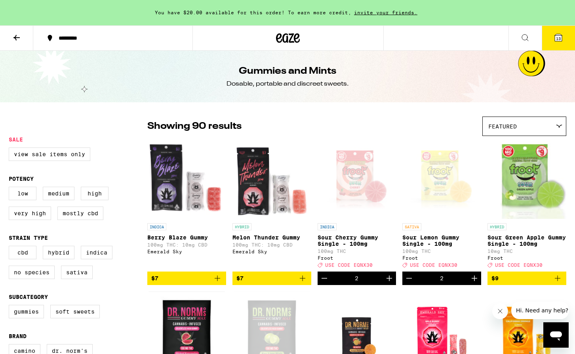
click at [552, 41] on button "13" at bounding box center [558, 38] width 33 height 25
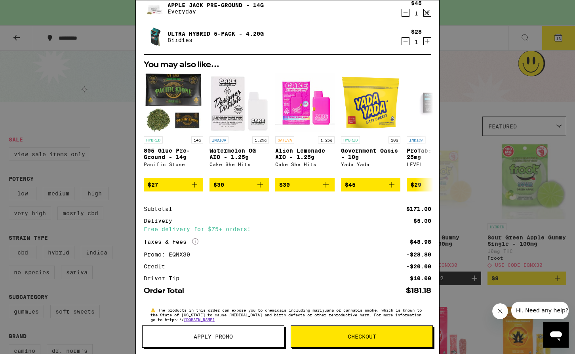
scroll to position [243, 0]
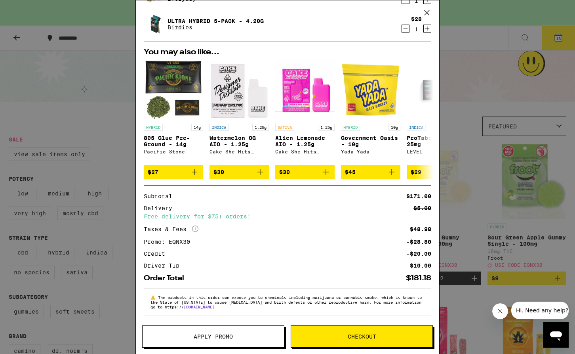
click at [365, 335] on span "Checkout" at bounding box center [362, 336] width 29 height 6
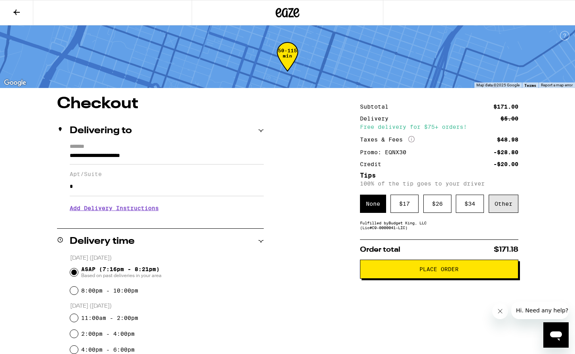
click at [510, 210] on div "Other" at bounding box center [504, 203] width 30 height 18
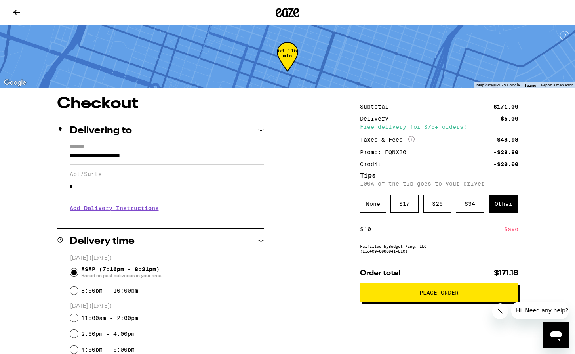
type input "10"
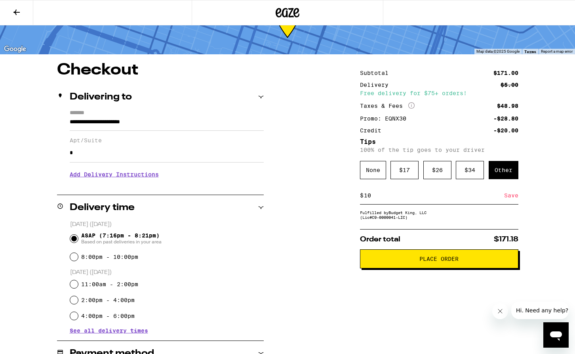
scroll to position [35, 0]
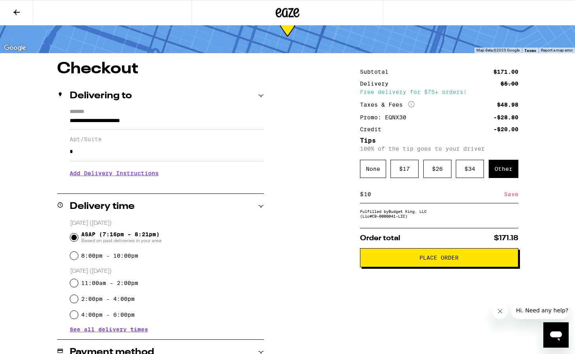
click at [429, 260] on span "Place Order" at bounding box center [438, 258] width 39 height 6
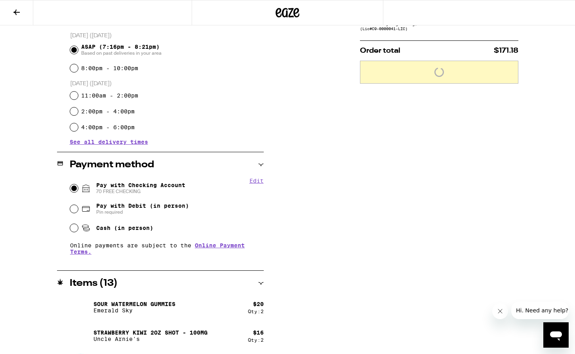
scroll to position [393, 0]
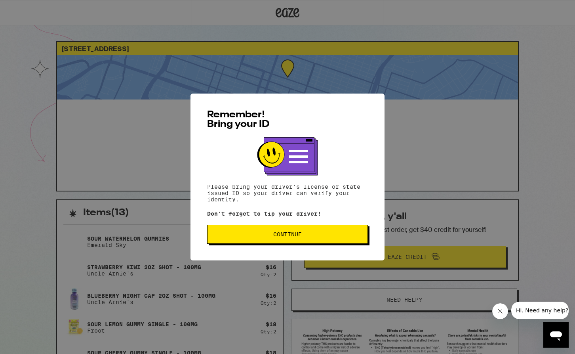
click at [294, 237] on span "Continue" at bounding box center [287, 234] width 29 height 6
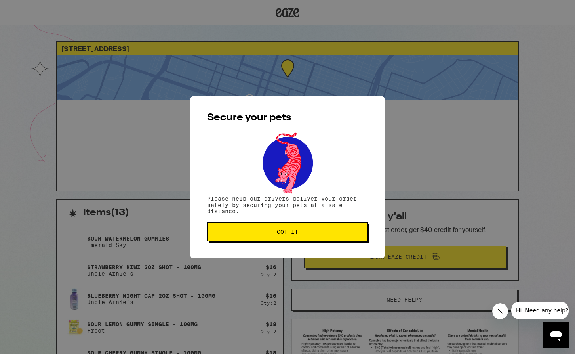
click at [299, 234] on span "Got it" at bounding box center [287, 232] width 147 height 6
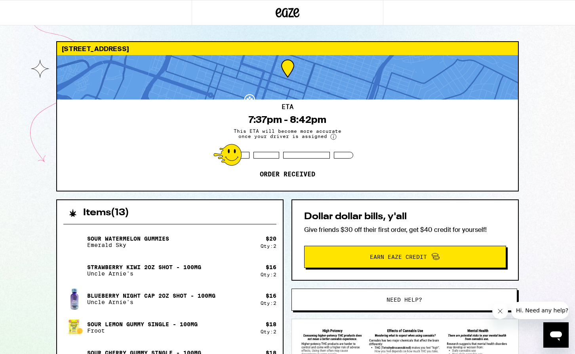
click at [522, 151] on div "[STREET_ADDRESS] ETA 7:37pm - 8:42pm This ETA will become more accurate once yo…" at bounding box center [287, 316] width 475 height 551
click at [331, 138] on circle at bounding box center [334, 137] width 6 height 6
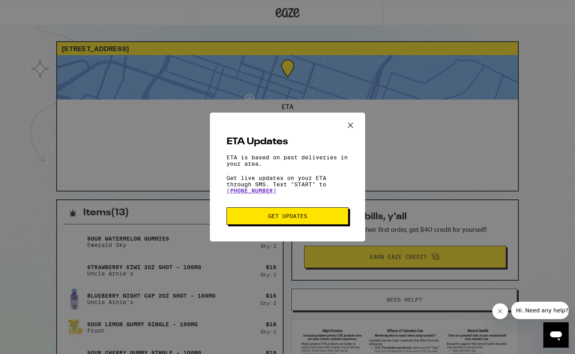
click at [349, 125] on icon "Close ETA information modal" at bounding box center [350, 125] width 12 height 12
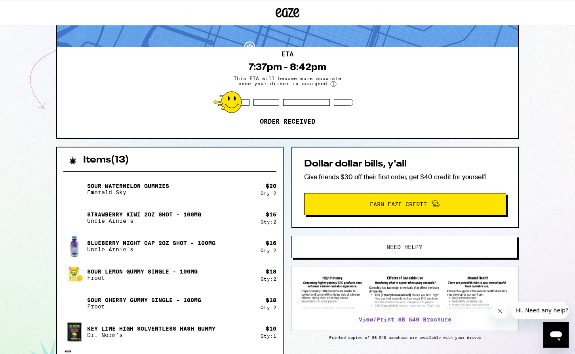
scroll to position [75, 0]
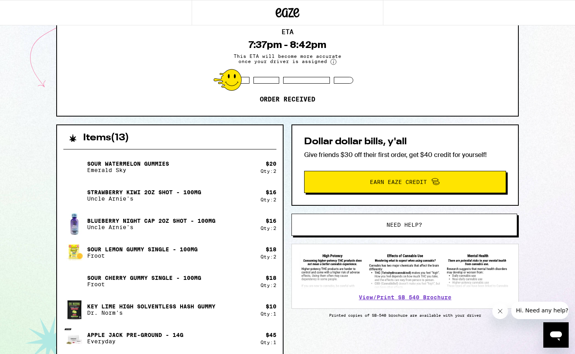
click at [414, 233] on button "Need help?" at bounding box center [404, 224] width 226 height 22
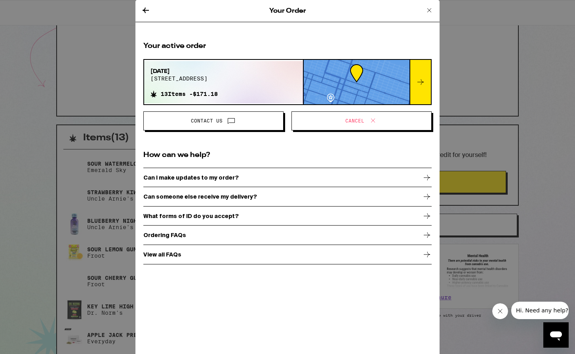
click at [422, 80] on icon at bounding box center [421, 82] width 10 height 10
click at [289, 81] on div "[DATE] 1801 h st 13 Items - $171.18" at bounding box center [223, 82] width 159 height 42
click at [361, 92] on div at bounding box center [357, 82] width 106 height 44
click at [258, 298] on div "Your Order Your active order [DATE] 1801 h st 13 Items - $171.18 Contact Us Can…" at bounding box center [287, 177] width 304 height 354
click at [428, 10] on icon at bounding box center [429, 11] width 10 height 10
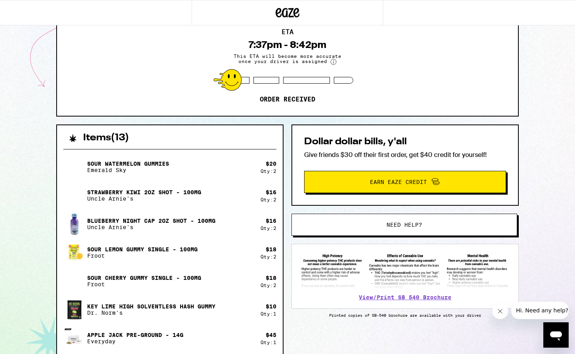
click at [561, 166] on div "[STREET_ADDRESS] ETA 7:37pm - 8:42pm This ETA will become more accurate once yo…" at bounding box center [287, 221] width 575 height 592
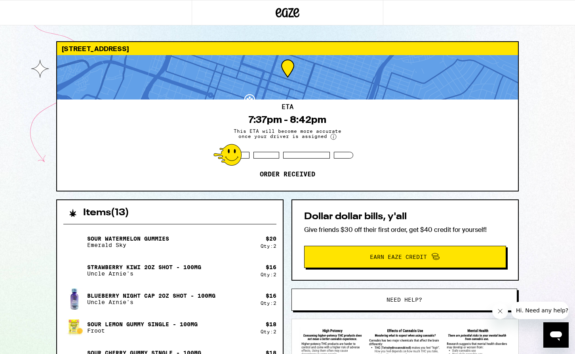
scroll to position [9, 0]
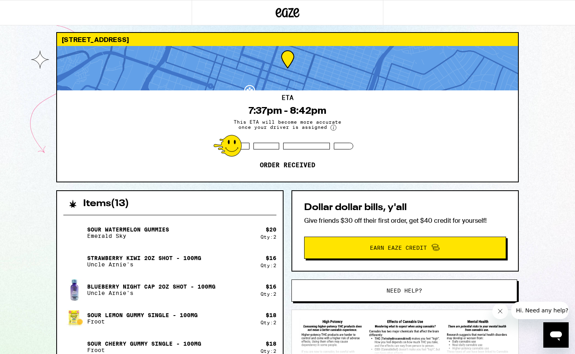
click at [101, 36] on div "[STREET_ADDRESS]" at bounding box center [287, 39] width 461 height 13
click at [556, 163] on div "[STREET_ADDRESS] ETA 7:37pm - 8:42pm This ETA will become more accurate once yo…" at bounding box center [287, 287] width 575 height 592
